Goal: Task Accomplishment & Management: Manage account settings

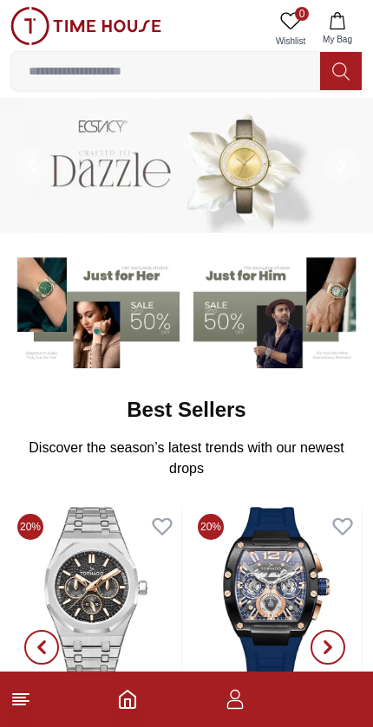
click at [243, 698] on icon "button" at bounding box center [235, 699] width 21 height 21
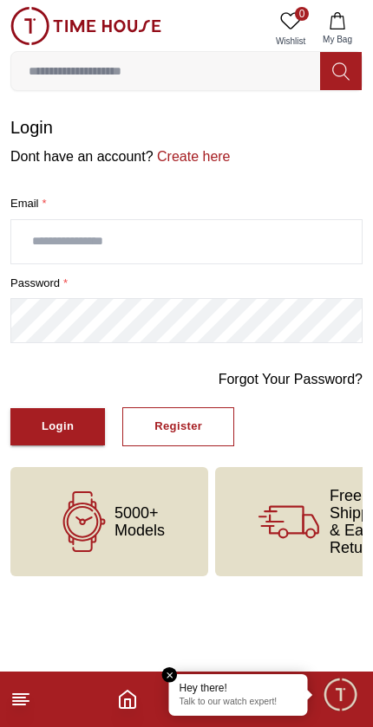
click at [186, 151] on link "Create here" at bounding box center [191, 156] width 77 height 15
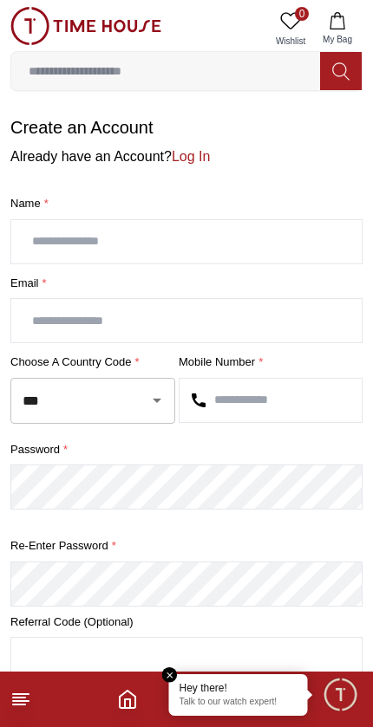
click at [69, 237] on input "text" at bounding box center [186, 241] width 350 height 43
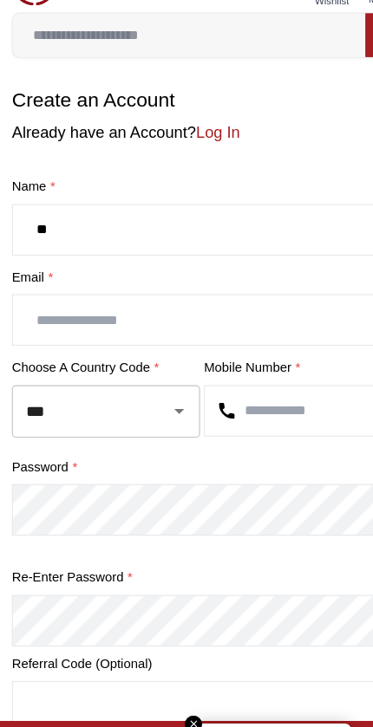
type input "*"
type input "*******"
click at [48, 299] on input "text" at bounding box center [186, 320] width 350 height 43
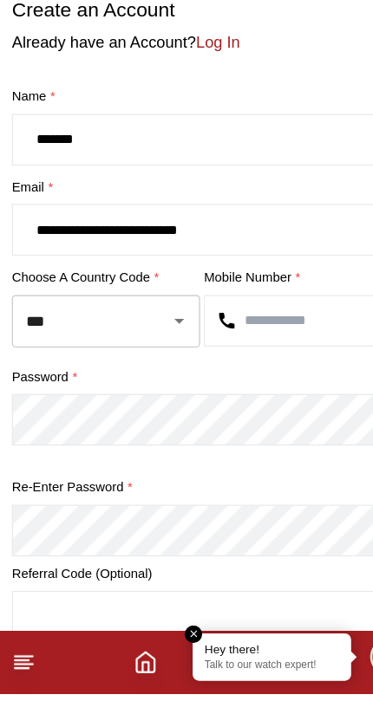
type input "**********"
click at [81, 386] on input "***" at bounding box center [68, 401] width 101 height 30
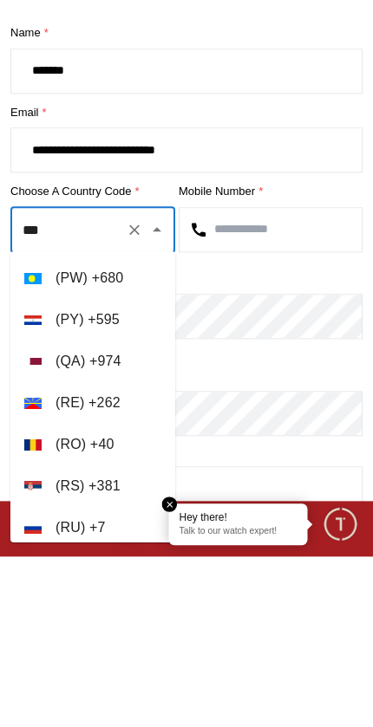
scroll to position [7627, 0]
click at [68, 511] on li "( QA ) + 974" at bounding box center [92, 532] width 165 height 42
type input "***"
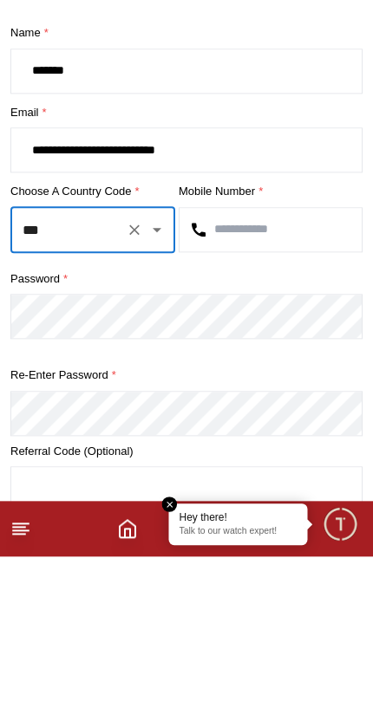
click at [218, 379] on input "text" at bounding box center [270, 400] width 182 height 43
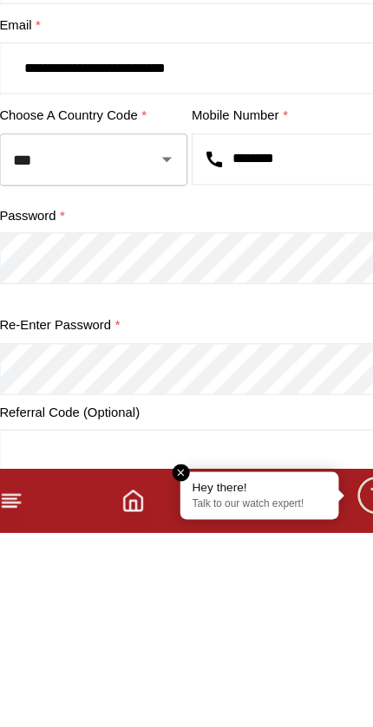
type input "********"
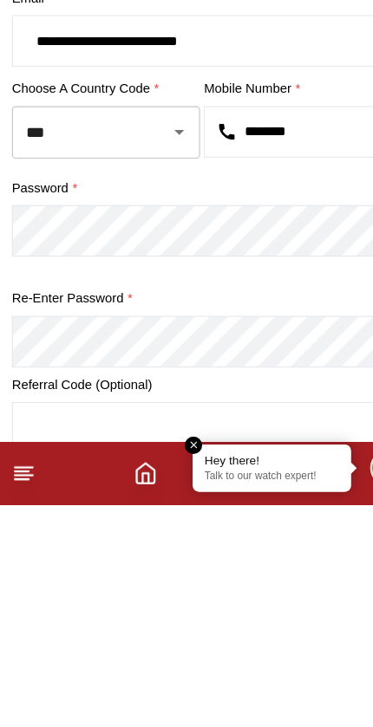
scroll to position [20, 0]
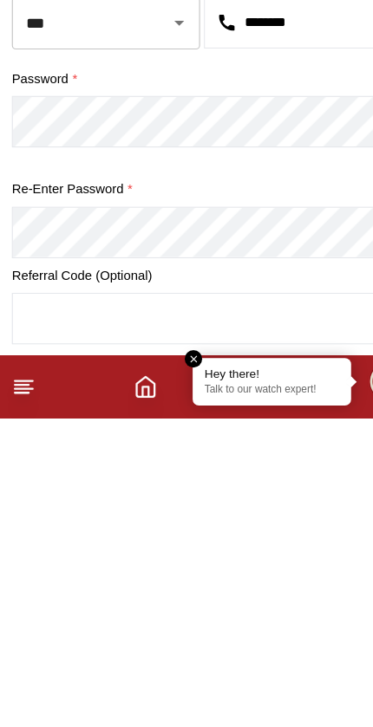
click at [69, 618] on input "text" at bounding box center [186, 639] width 350 height 43
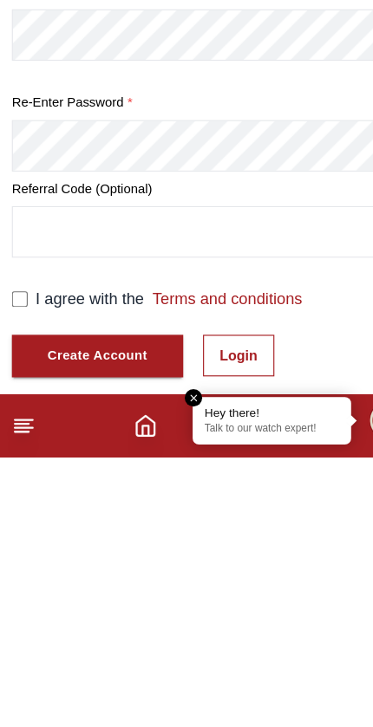
scroll to position [256, 0]
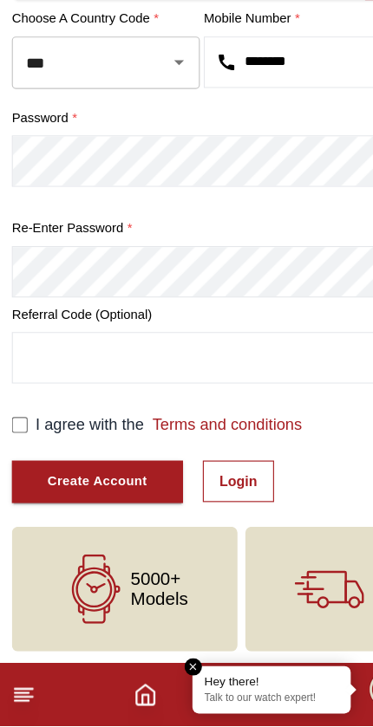
click at [31, 494] on button "Create Account" at bounding box center [85, 512] width 150 height 37
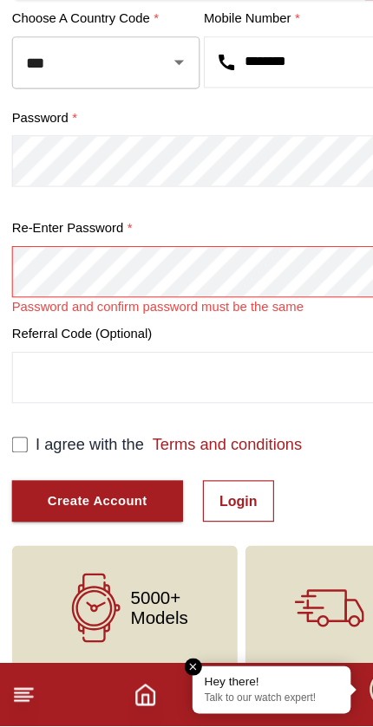
scroll to position [255, 0]
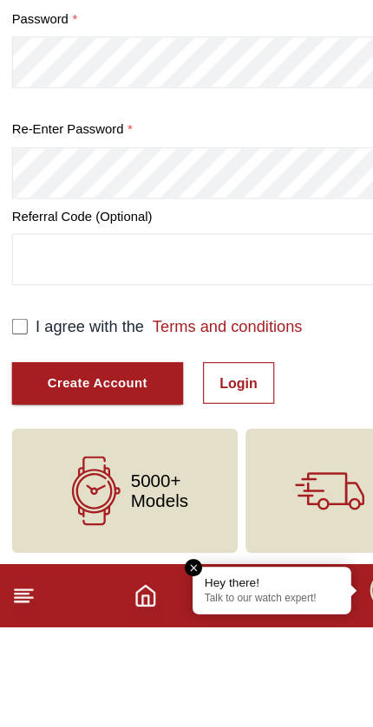
click at [70, 504] on div "Create Account" at bounding box center [86, 514] width 88 height 20
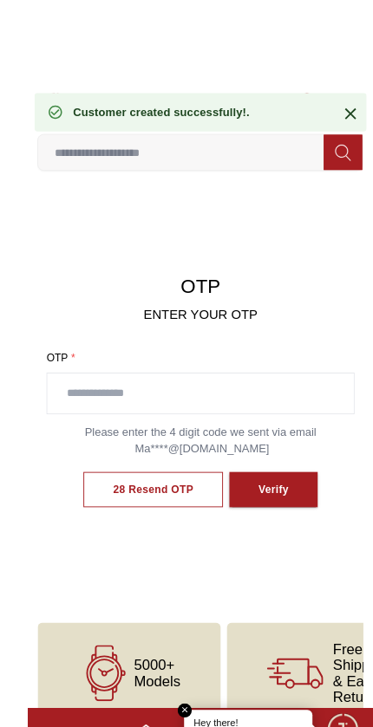
scroll to position [1, 0]
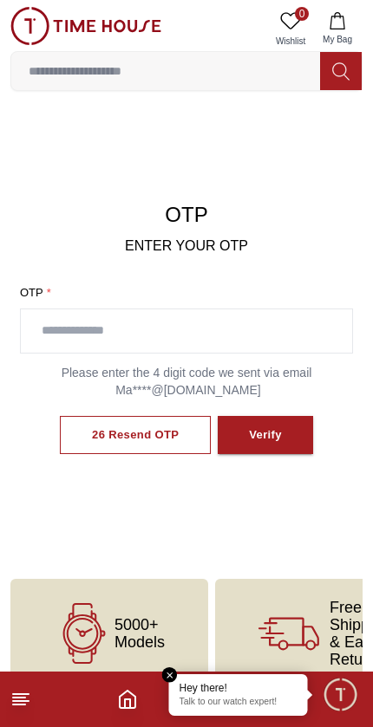
click at [66, 333] on input "text" at bounding box center [186, 330] width 331 height 43
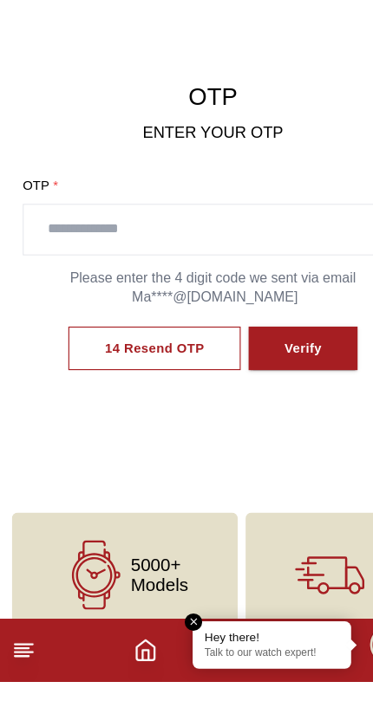
scroll to position [29, 0]
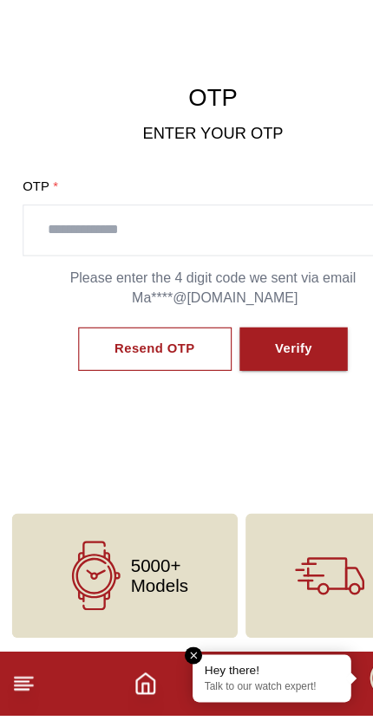
click at [90, 387] on button "Resend OTP" at bounding box center [135, 406] width 134 height 39
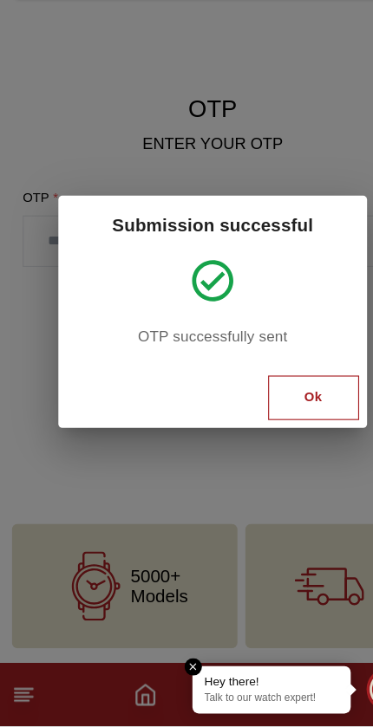
click at [290, 420] on button "Ok" at bounding box center [275, 439] width 80 height 39
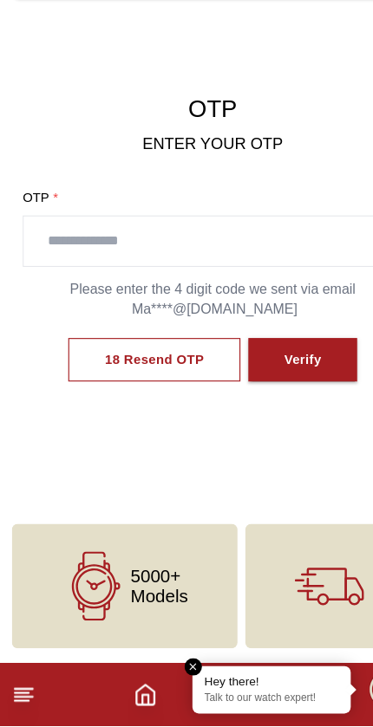
click at [75, 280] on input "text" at bounding box center [186, 301] width 331 height 43
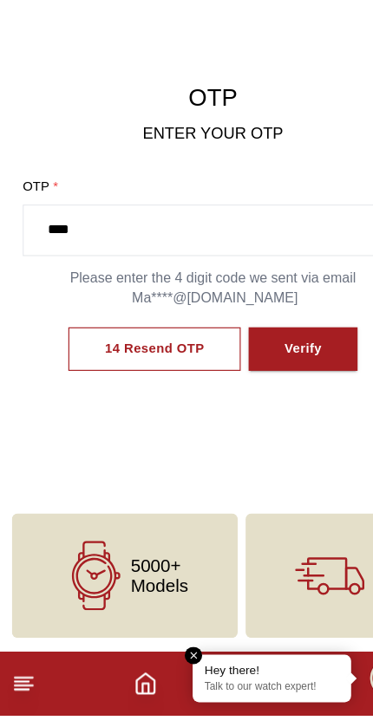
type input "****"
click at [300, 387] on button "Verify" at bounding box center [265, 406] width 95 height 39
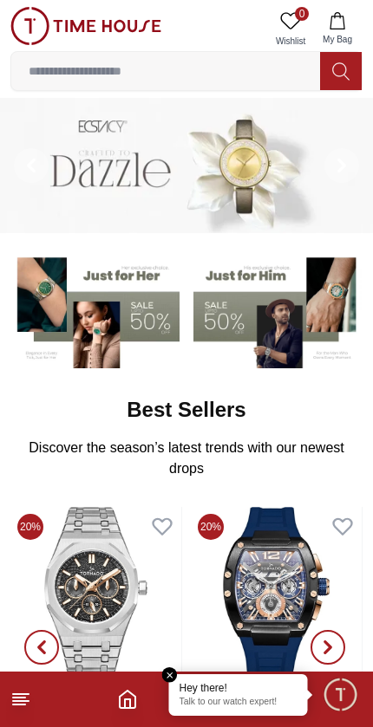
click at [191, 667] on img at bounding box center [276, 593] width 171 height 173
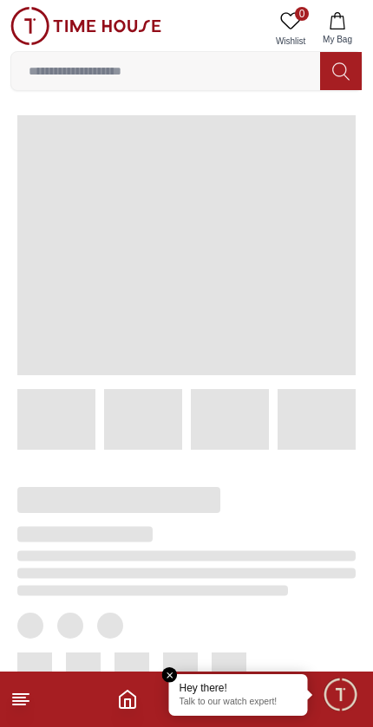
click at [10, 707] on icon at bounding box center [20, 699] width 21 height 21
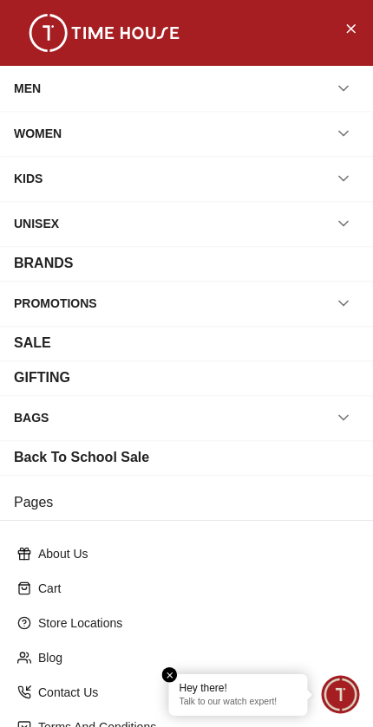
click at [31, 85] on div "MEN" at bounding box center [27, 88] width 27 height 31
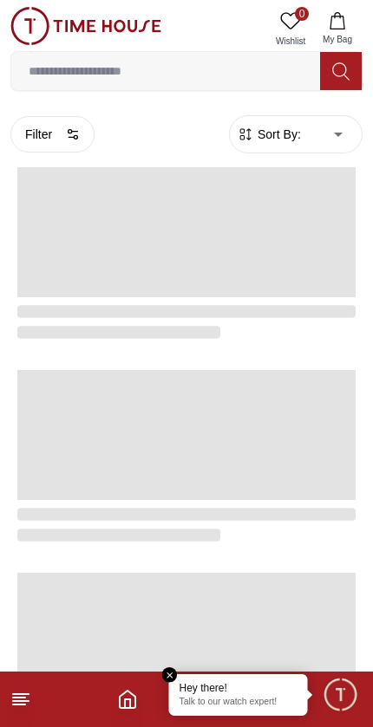
click at [164, 676] on em "Close tooltip" at bounding box center [170, 675] width 16 height 16
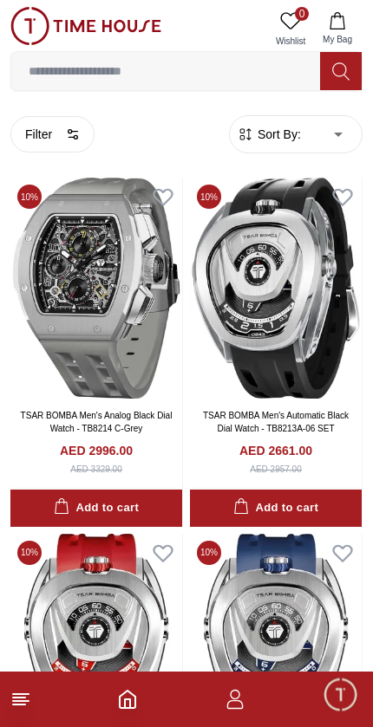
click at [240, 706] on icon "button" at bounding box center [235, 699] width 21 height 21
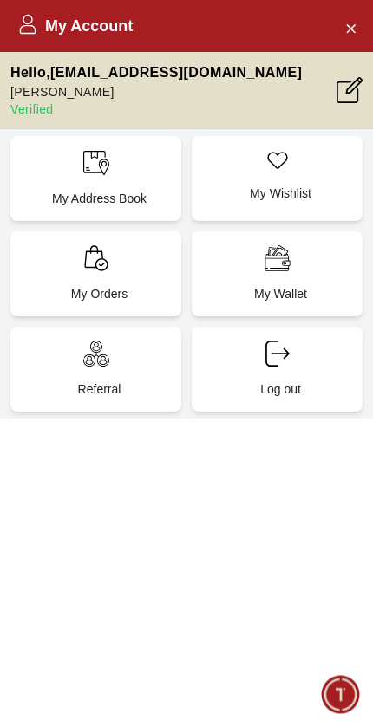
click at [63, 187] on div "My Address Book" at bounding box center [95, 178] width 171 height 85
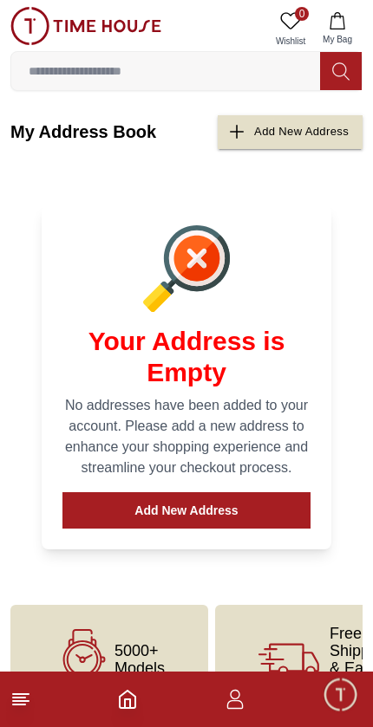
click at [288, 511] on button "Add New Address" at bounding box center [186, 510] width 248 height 36
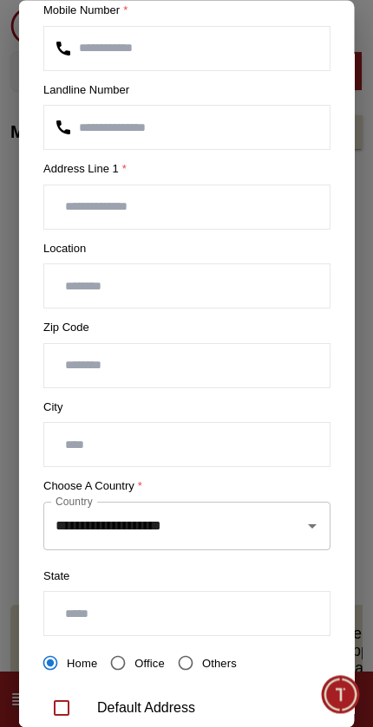
scroll to position [173, 0]
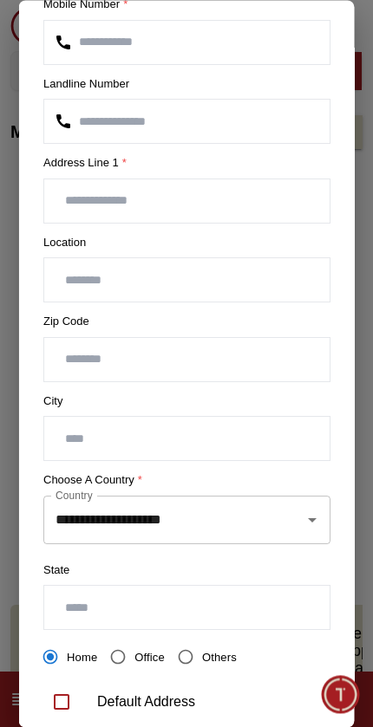
click at [82, 277] on input "text" at bounding box center [186, 280] width 285 height 43
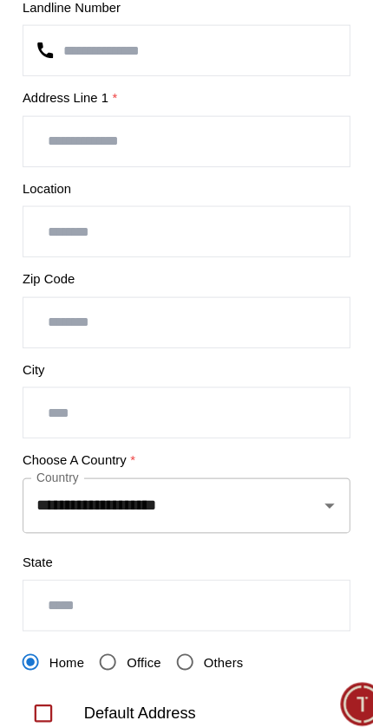
click at [94, 338] on input "number" at bounding box center [186, 359] width 285 height 43
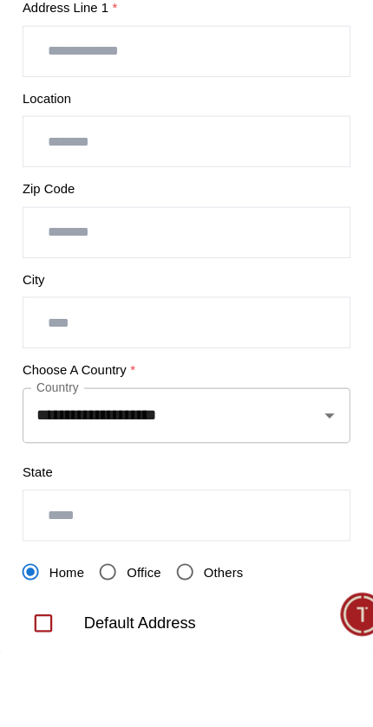
click at [61, 259] on input "text" at bounding box center [186, 280] width 285 height 43
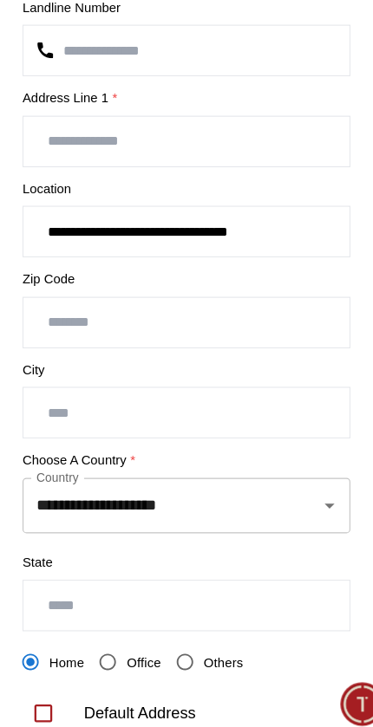
click at [205, 259] on input "**********" at bounding box center [186, 280] width 285 height 43
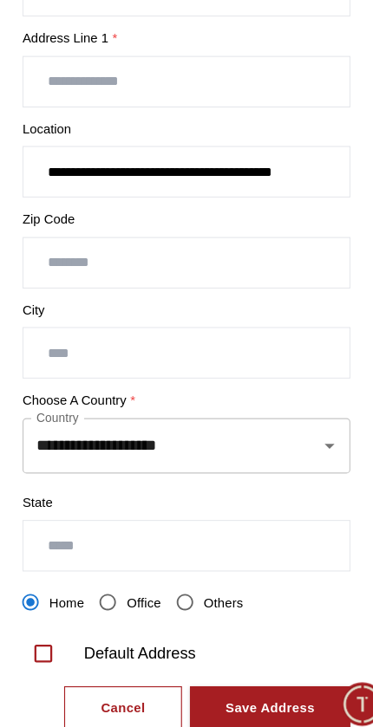
scroll to position [226, 0]
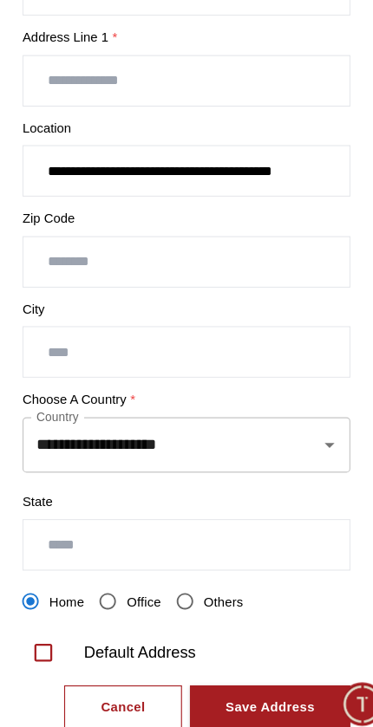
type input "**********"
click at [88, 285] on input "number" at bounding box center [186, 306] width 285 height 43
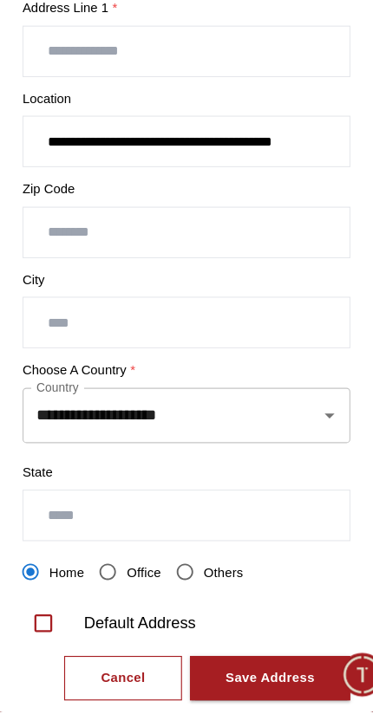
scroll to position [13, 0]
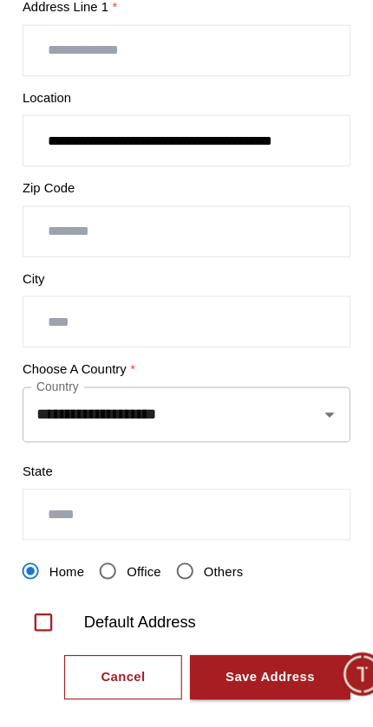
type input "*****"
click at [44, 365] on input "text" at bounding box center [186, 386] width 285 height 43
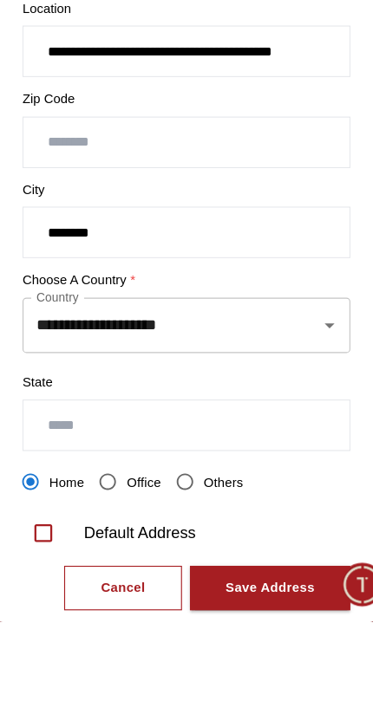
click at [302, 457] on icon "Open" at bounding box center [312, 467] width 21 height 21
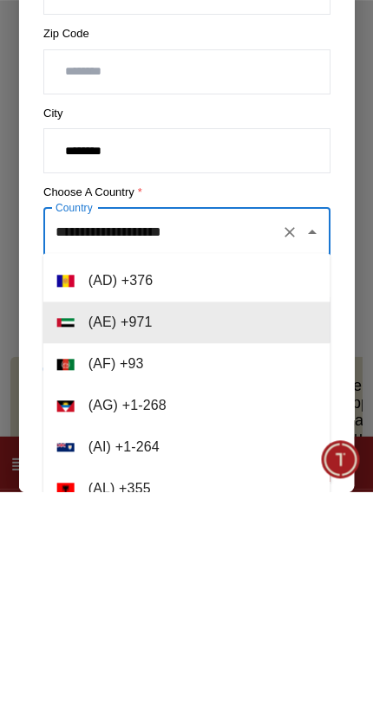
click at [147, 365] on input "********" at bounding box center [186, 386] width 285 height 43
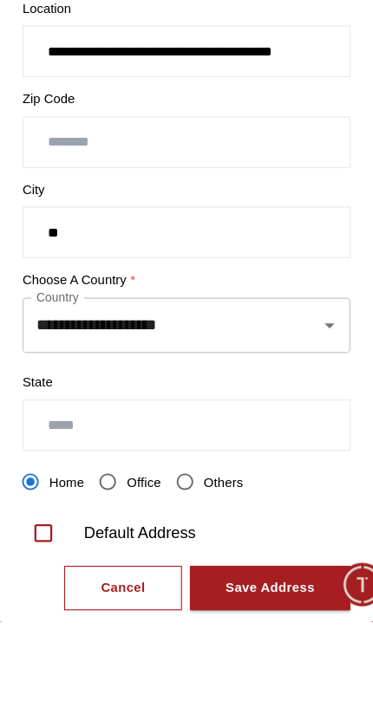
type input "*"
click at [302, 457] on icon "Open" at bounding box center [312, 467] width 21 height 21
type input "****"
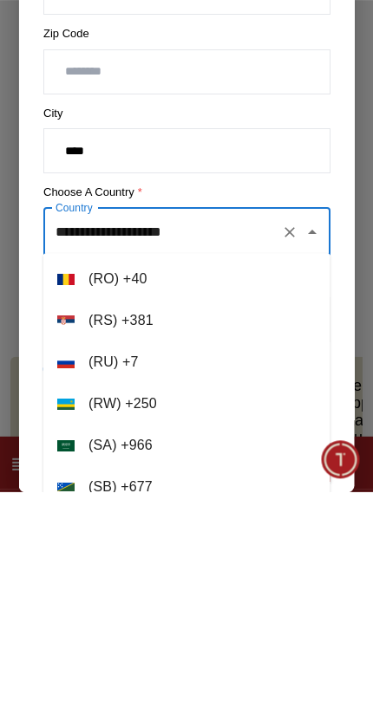
scroll to position [7706, 0]
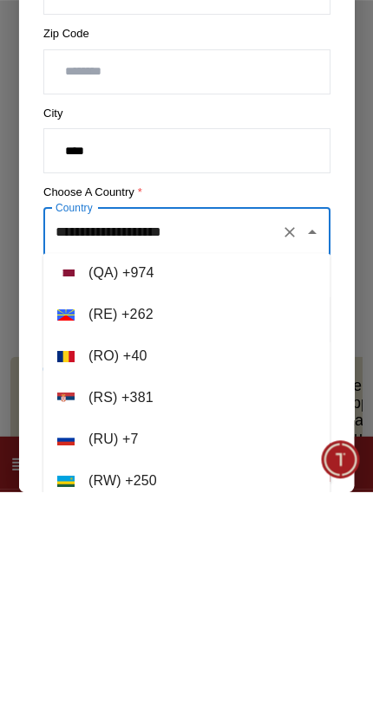
click at [106, 487] on li "( QA ) + 974" at bounding box center [186, 508] width 287 height 42
type input "*****"
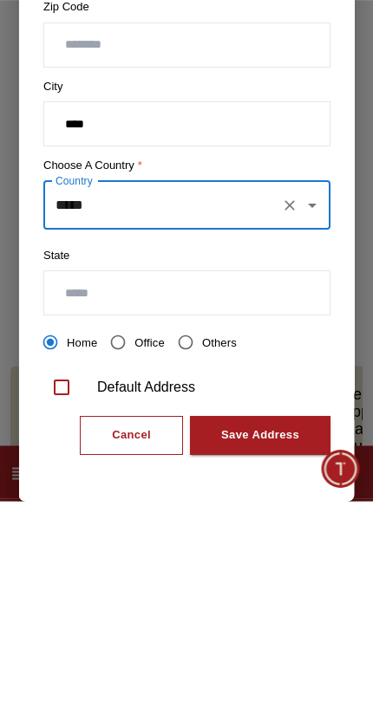
scroll to position [260, 0]
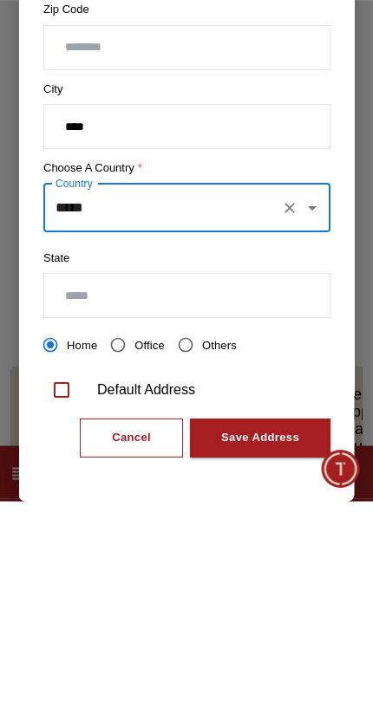
click at [65, 500] on input "text" at bounding box center [186, 521] width 285 height 43
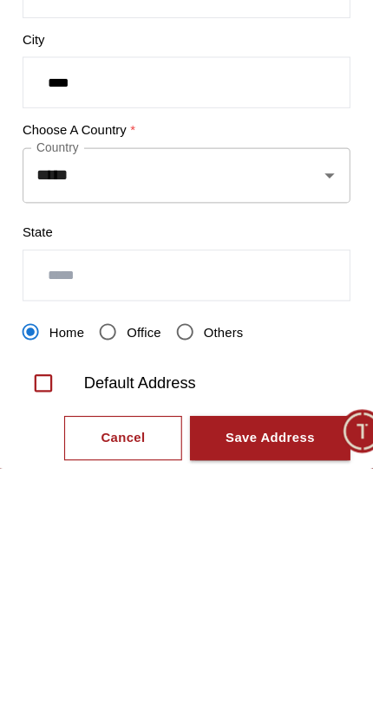
scroll to position [179, 0]
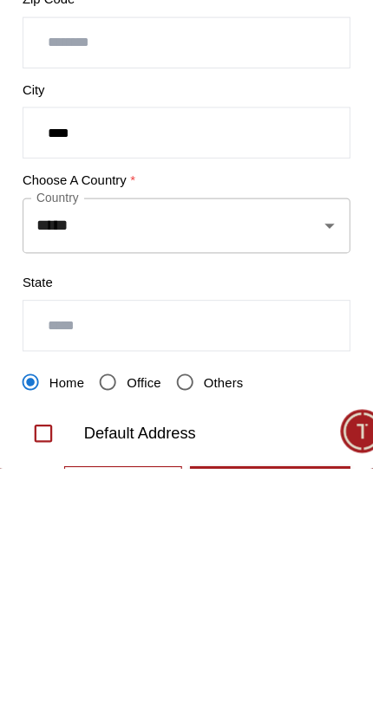
click at [87, 412] on input "****" at bounding box center [186, 433] width 285 height 43
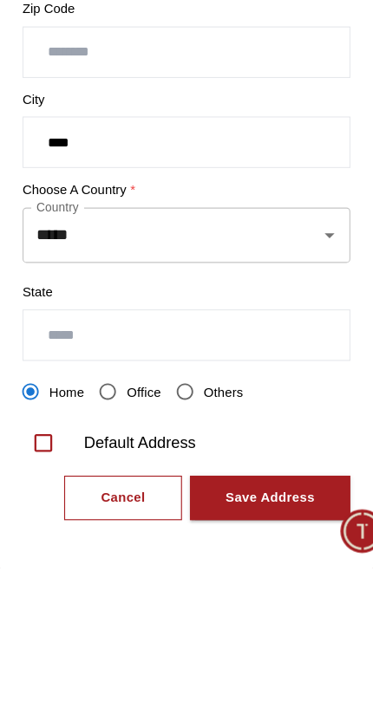
scroll to position [259, 0]
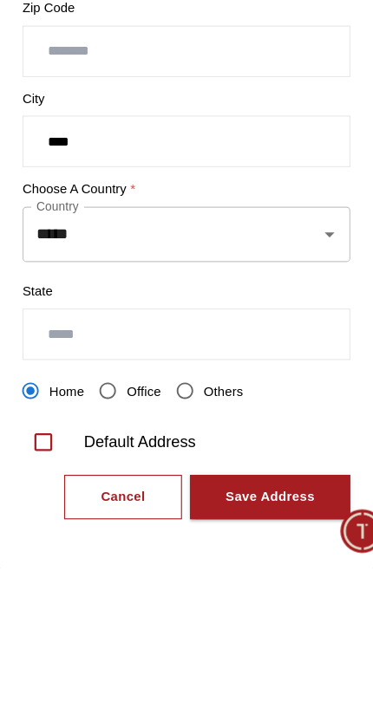
click at [55, 501] on input "text" at bounding box center [186, 522] width 285 height 43
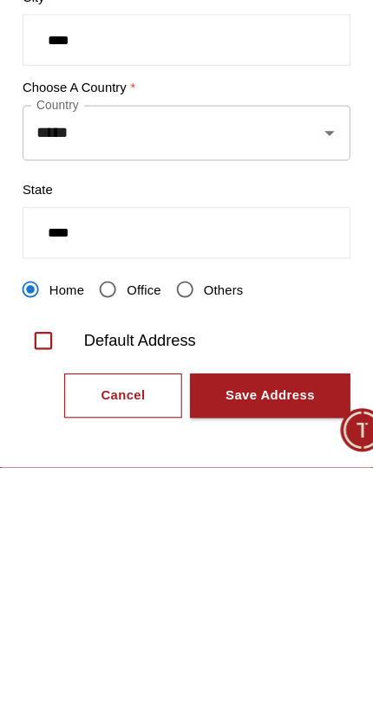
type input "****"
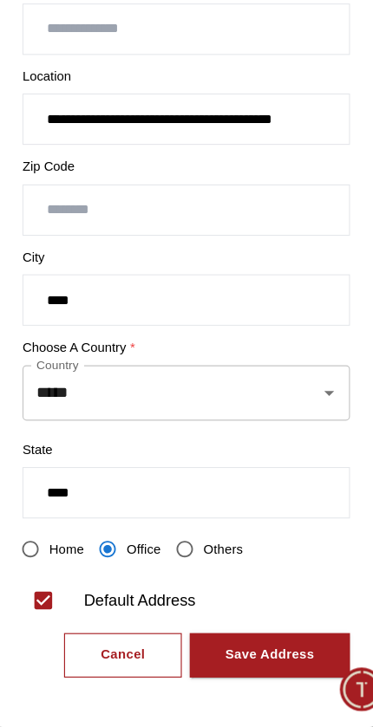
click at [255, 655] on div "Save Address" at bounding box center [260, 665] width 78 height 20
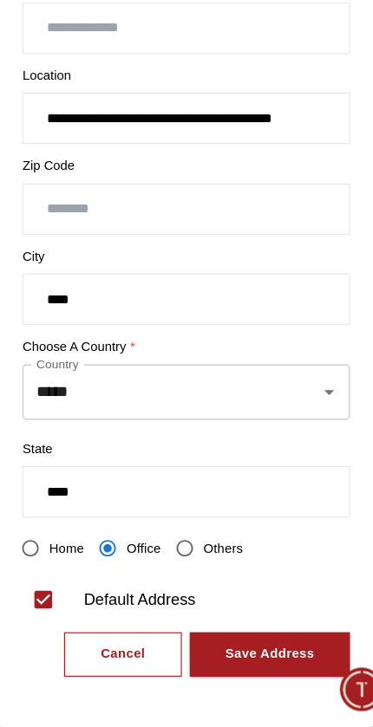
click at [251, 654] on div "Save Address" at bounding box center [260, 664] width 78 height 20
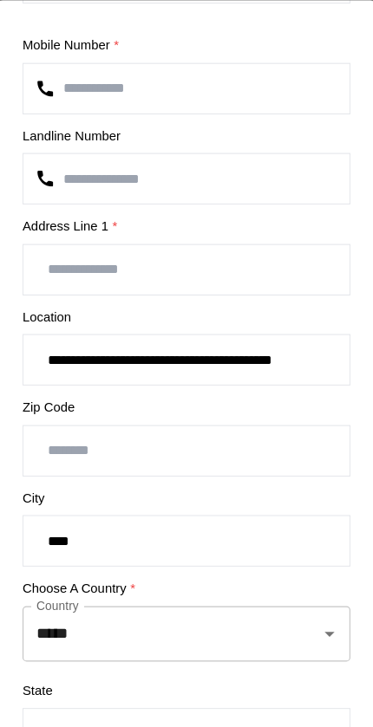
scroll to position [136, 0]
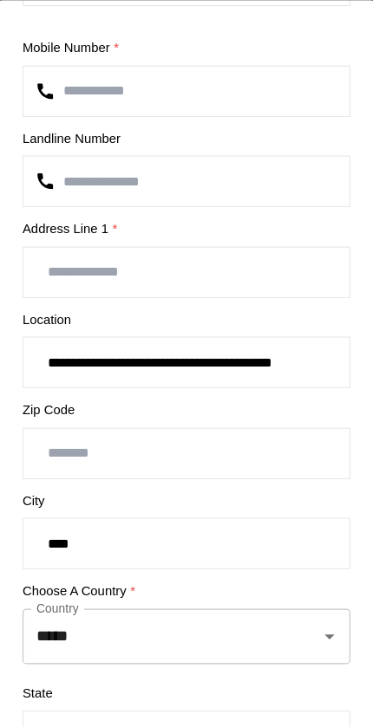
click at [51, 313] on input "**********" at bounding box center [186, 317] width 285 height 43
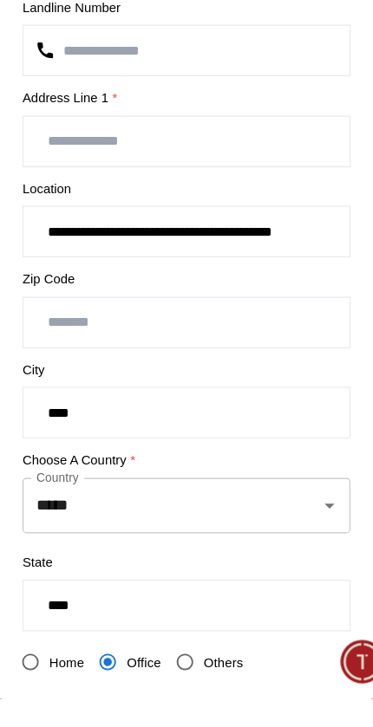
click at [60, 217] on input "text" at bounding box center [186, 238] width 285 height 43
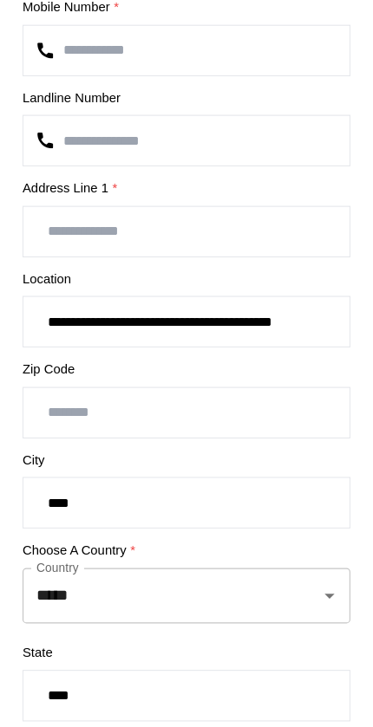
click at [47, 296] on input "**********" at bounding box center [186, 317] width 285 height 43
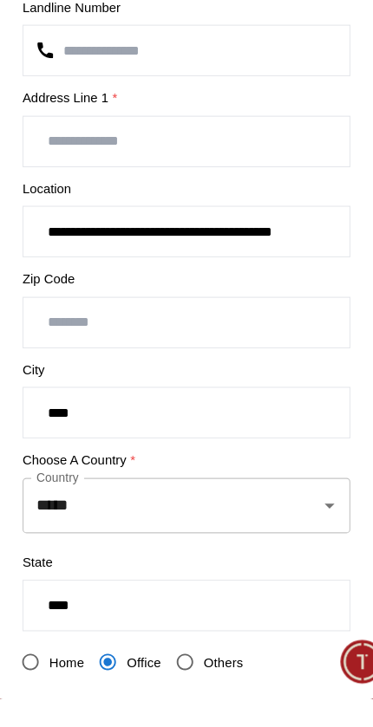
click at [64, 296] on input "**********" at bounding box center [186, 317] width 285 height 43
click at [53, 217] on input "text" at bounding box center [186, 238] width 285 height 43
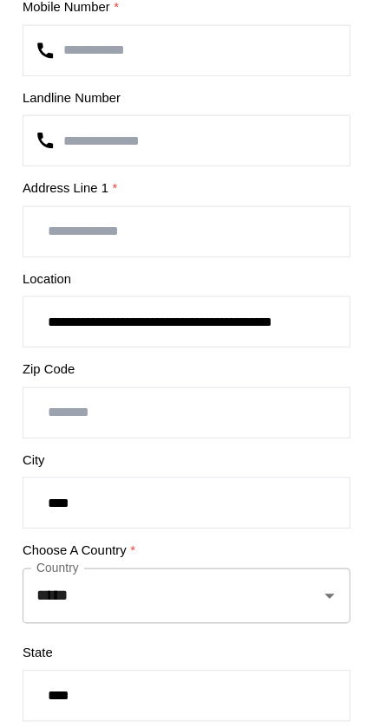
click at [53, 217] on input "text" at bounding box center [186, 238] width 285 height 43
click at [57, 217] on input "text" at bounding box center [186, 238] width 285 height 43
paste input "**********"
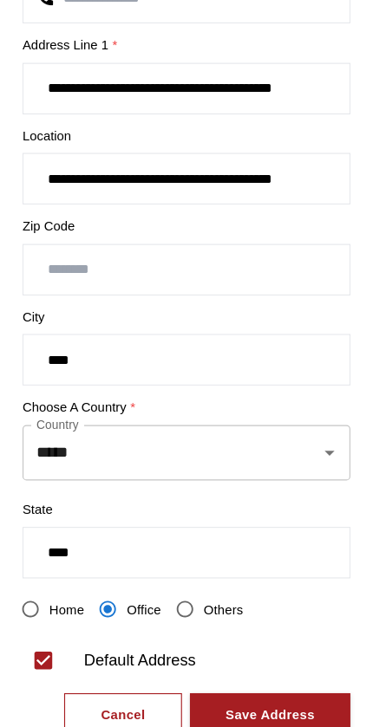
type input "**********"
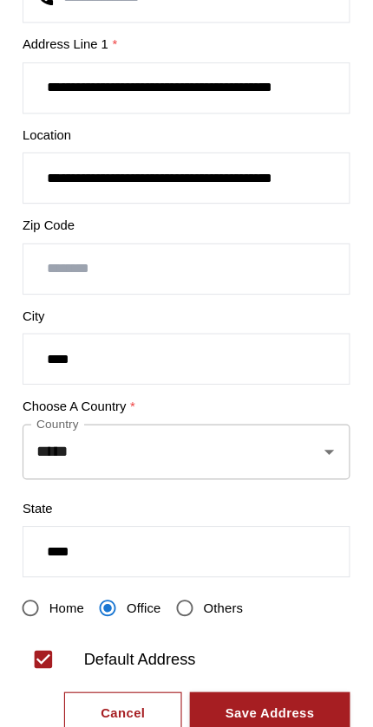
scroll to position [260, 0]
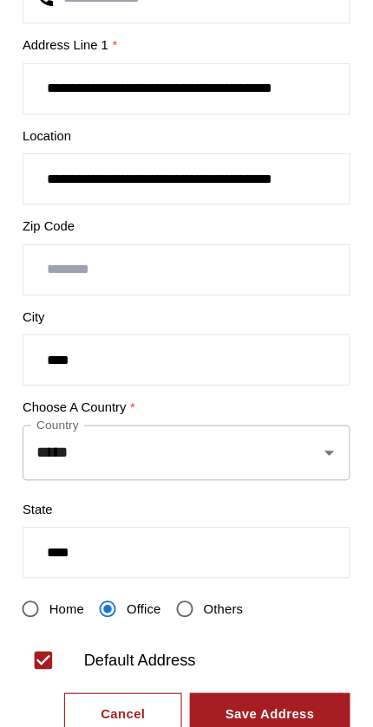
click at [262, 645] on button "Save Address" at bounding box center [260, 664] width 140 height 39
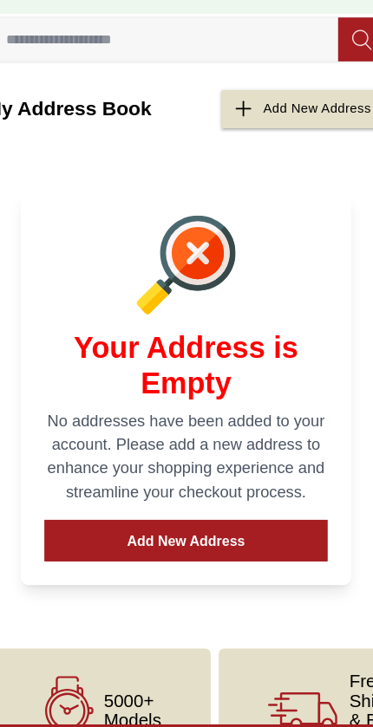
scroll to position [0, 0]
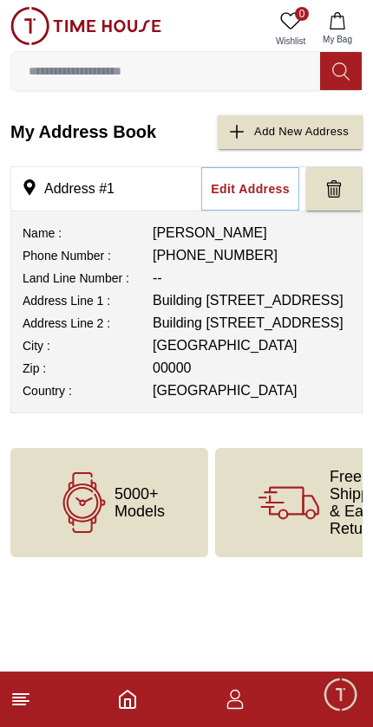
click at [103, 697] on footer at bounding box center [186, 699] width 373 height 55
click at [133, 691] on icon "Home" at bounding box center [127, 699] width 21 height 21
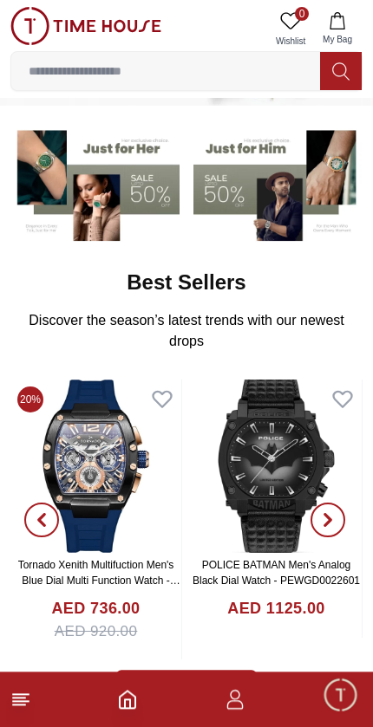
scroll to position [128, 0]
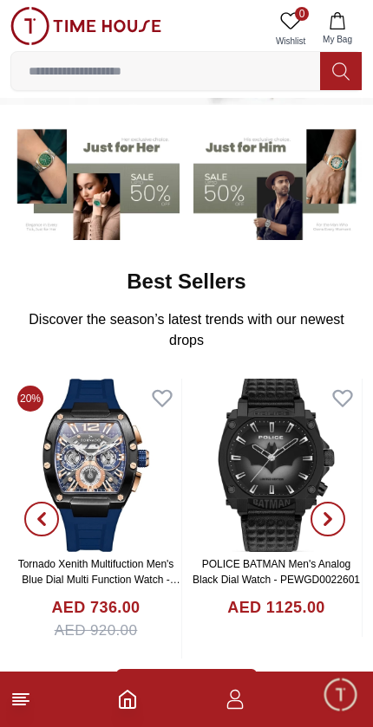
click at [244, 704] on icon "button" at bounding box center [235, 699] width 21 height 21
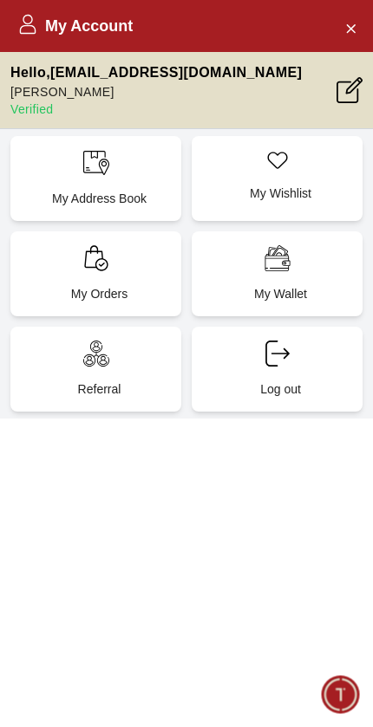
click at [45, 19] on h2 "My Account" at bounding box center [74, 26] width 115 height 24
click at [352, 684] on span "Minimize live chat window" at bounding box center [340, 694] width 50 height 50
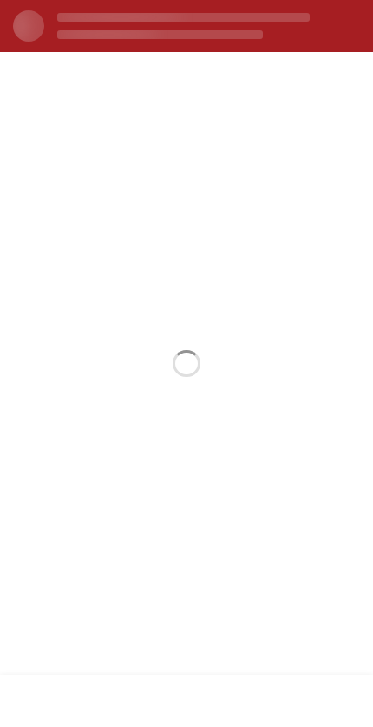
scroll to position [0, 0]
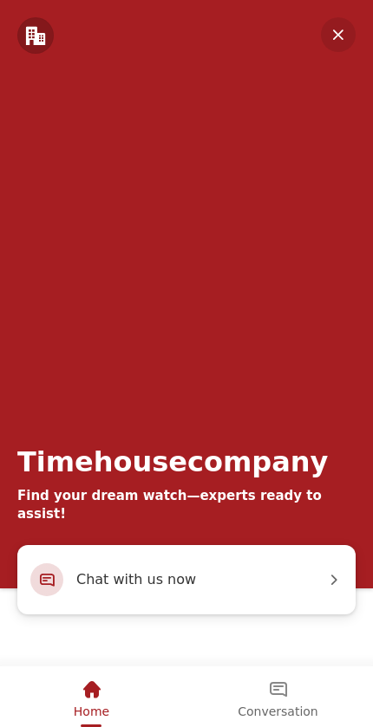
click at [325, 12] on div "Timehousecompany Find your dream watch—experts ready to assist!" at bounding box center [186, 272] width 373 height 545
click at [330, 23] on em "Minimize" at bounding box center [338, 34] width 35 height 35
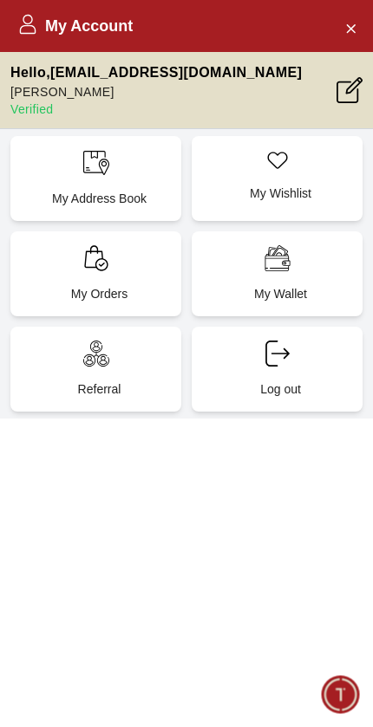
click at [345, 35] on icon "Close Account" at bounding box center [350, 28] width 14 height 22
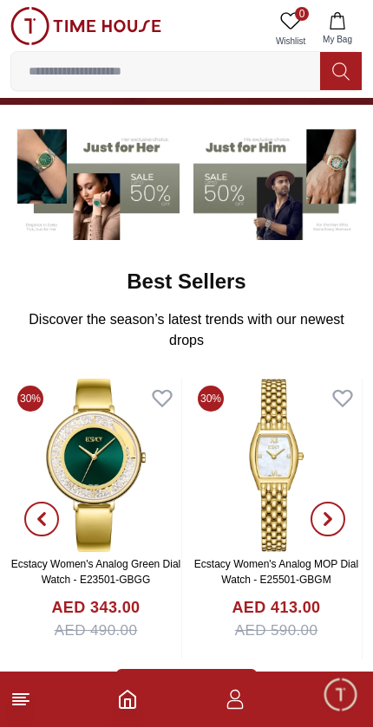
click at [24, 698] on line at bounding box center [19, 698] width 12 height 0
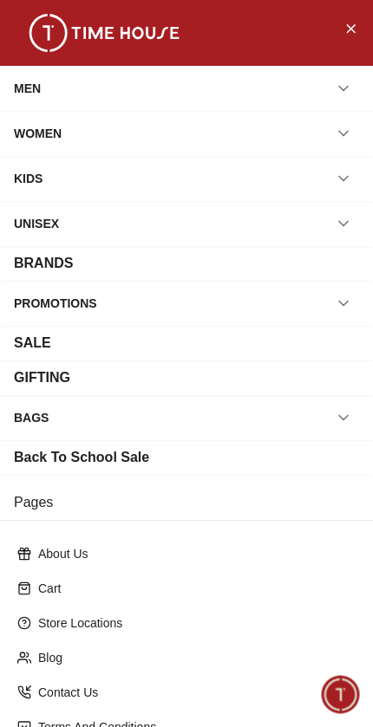
click at [24, 85] on div "MEN" at bounding box center [27, 88] width 27 height 31
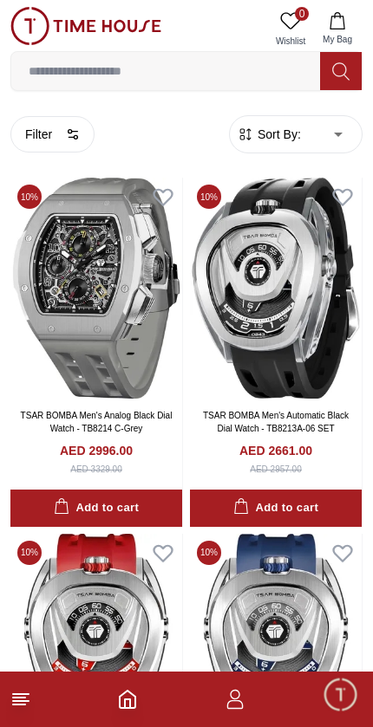
click at [66, 83] on input at bounding box center [165, 71] width 309 height 35
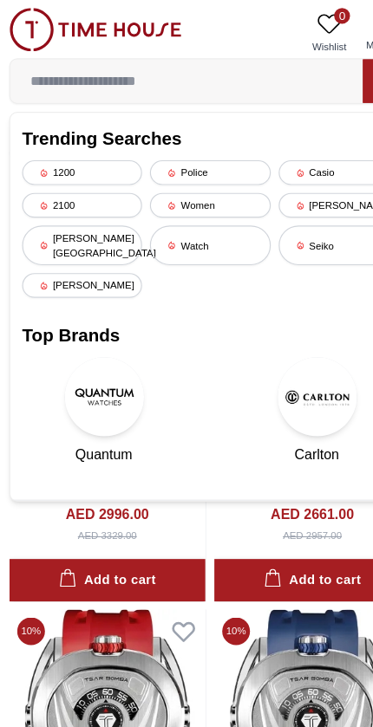
click at [32, 28] on img at bounding box center [85, 26] width 151 height 38
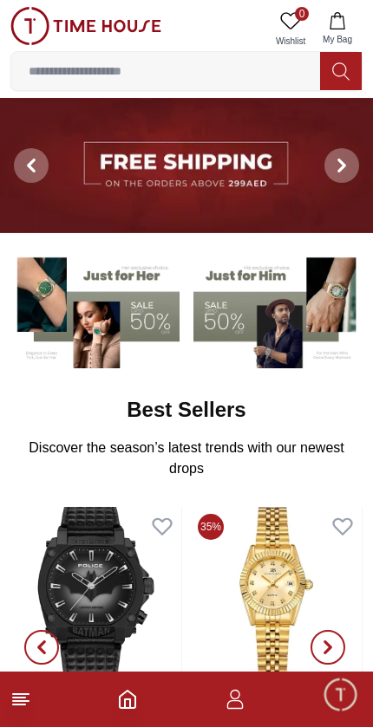
click at [29, 697] on icon at bounding box center [20, 699] width 21 height 21
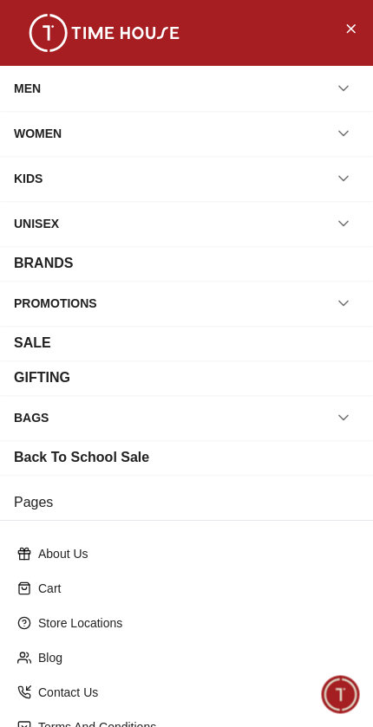
click at [36, 290] on div "PROMOTIONS" at bounding box center [55, 303] width 83 height 31
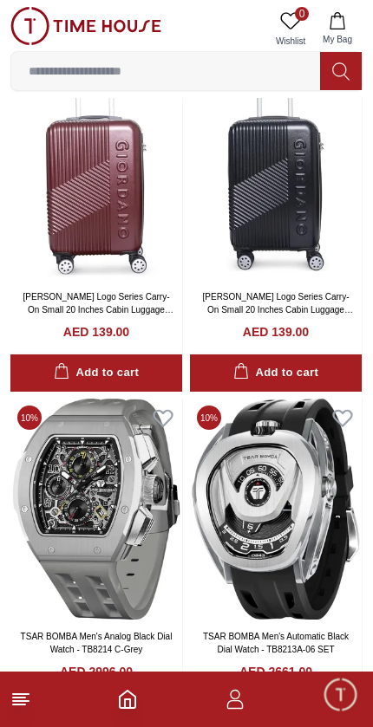
scroll to position [2495, 0]
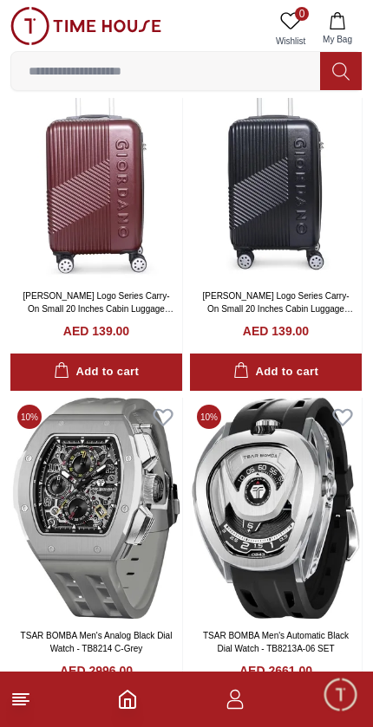
click at [138, 697] on icon "Home" at bounding box center [127, 699] width 21 height 21
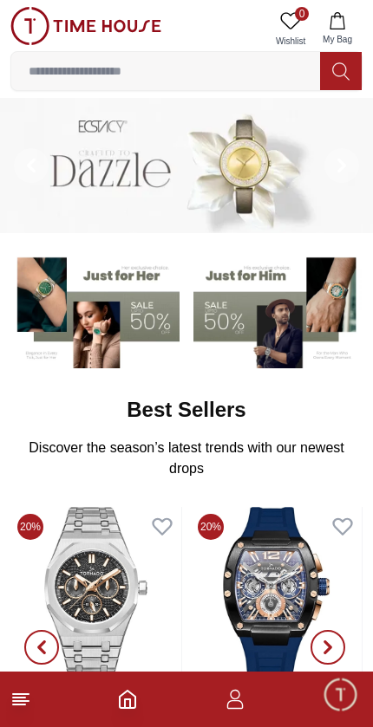
click at [25, 694] on line at bounding box center [21, 694] width 16 height 0
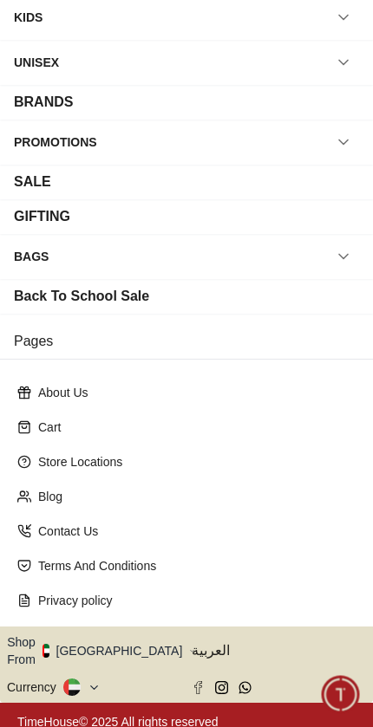
scroll to position [161, 0]
click at [126, 638] on button "Shop From [GEOGRAPHIC_DATA]" at bounding box center [101, 651] width 188 height 35
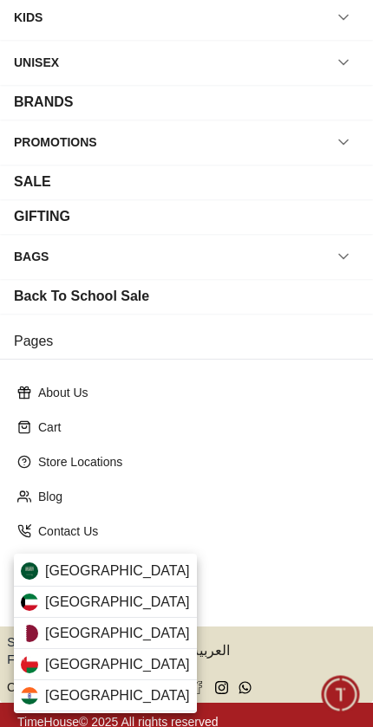
click at [124, 631] on div "[GEOGRAPHIC_DATA]" at bounding box center [105, 633] width 183 height 31
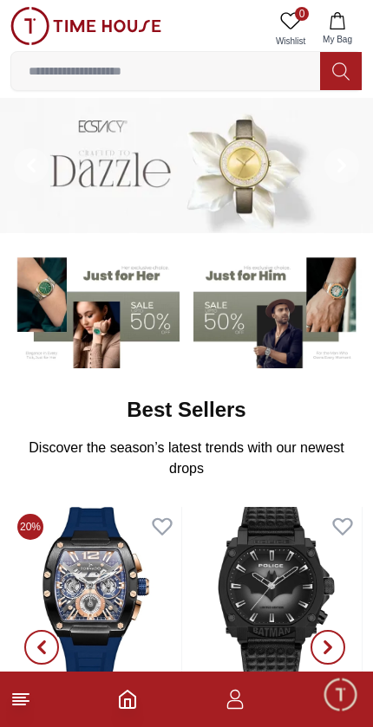
click at [23, 689] on icon at bounding box center [20, 699] width 21 height 21
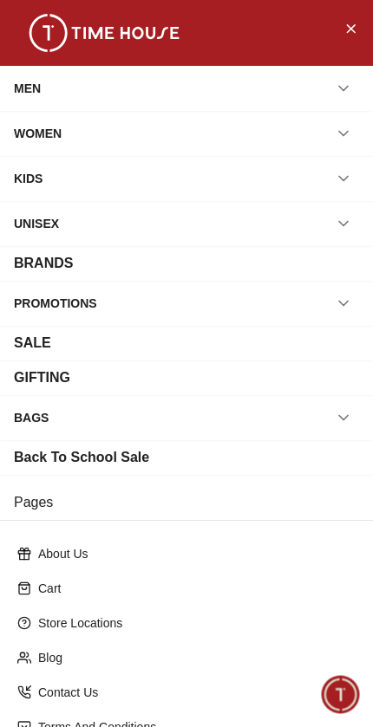
click at [83, 130] on div "WOMEN" at bounding box center [186, 133] width 345 height 31
click at [337, 142] on button "button" at bounding box center [343, 133] width 31 height 31
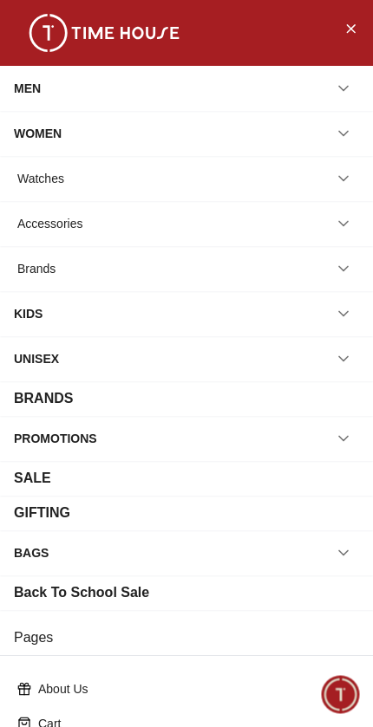
click at [140, 172] on div "Watches" at bounding box center [186, 178] width 345 height 31
click at [20, 171] on div "Watches" at bounding box center [40, 178] width 47 height 31
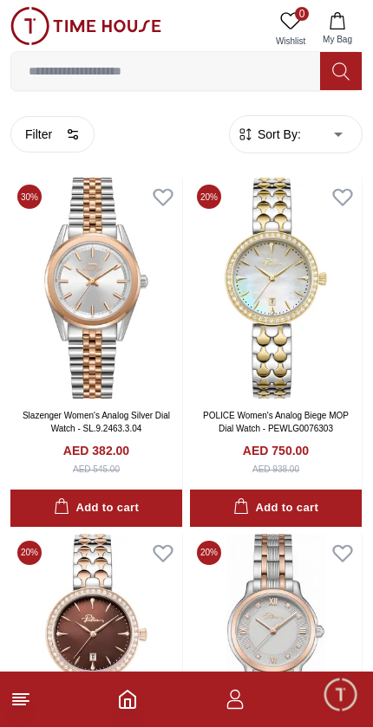
click at [22, 691] on icon at bounding box center [20, 699] width 21 height 21
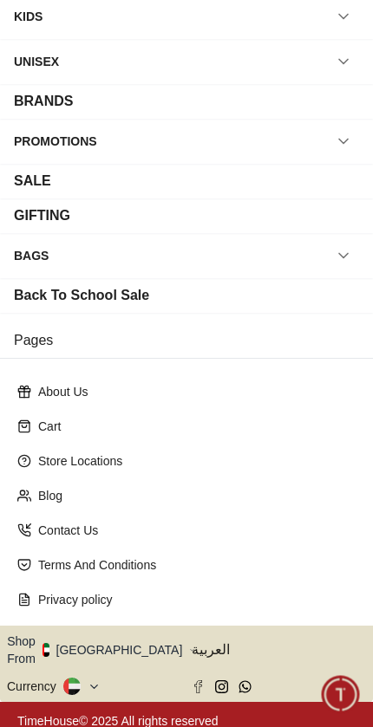
scroll to position [161, 0]
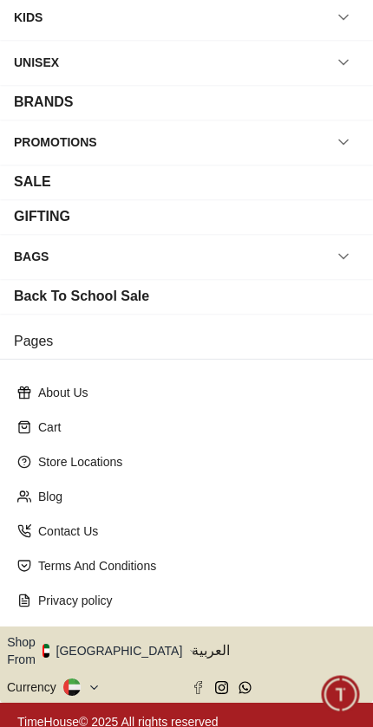
click at [101, 636] on button "Shop From [GEOGRAPHIC_DATA]" at bounding box center [101, 651] width 188 height 35
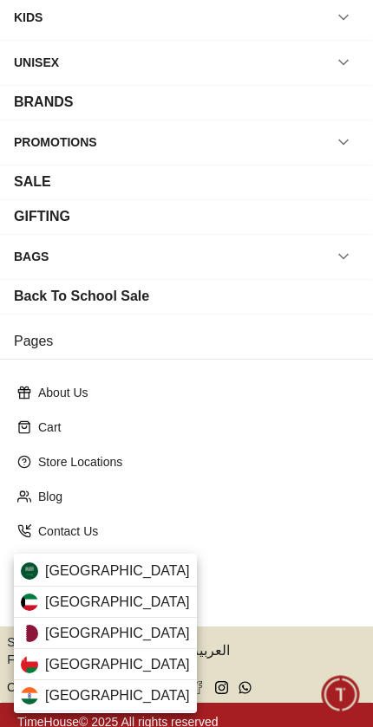
click at [37, 633] on img at bounding box center [29, 633] width 17 height 17
